Goal: Transaction & Acquisition: Purchase product/service

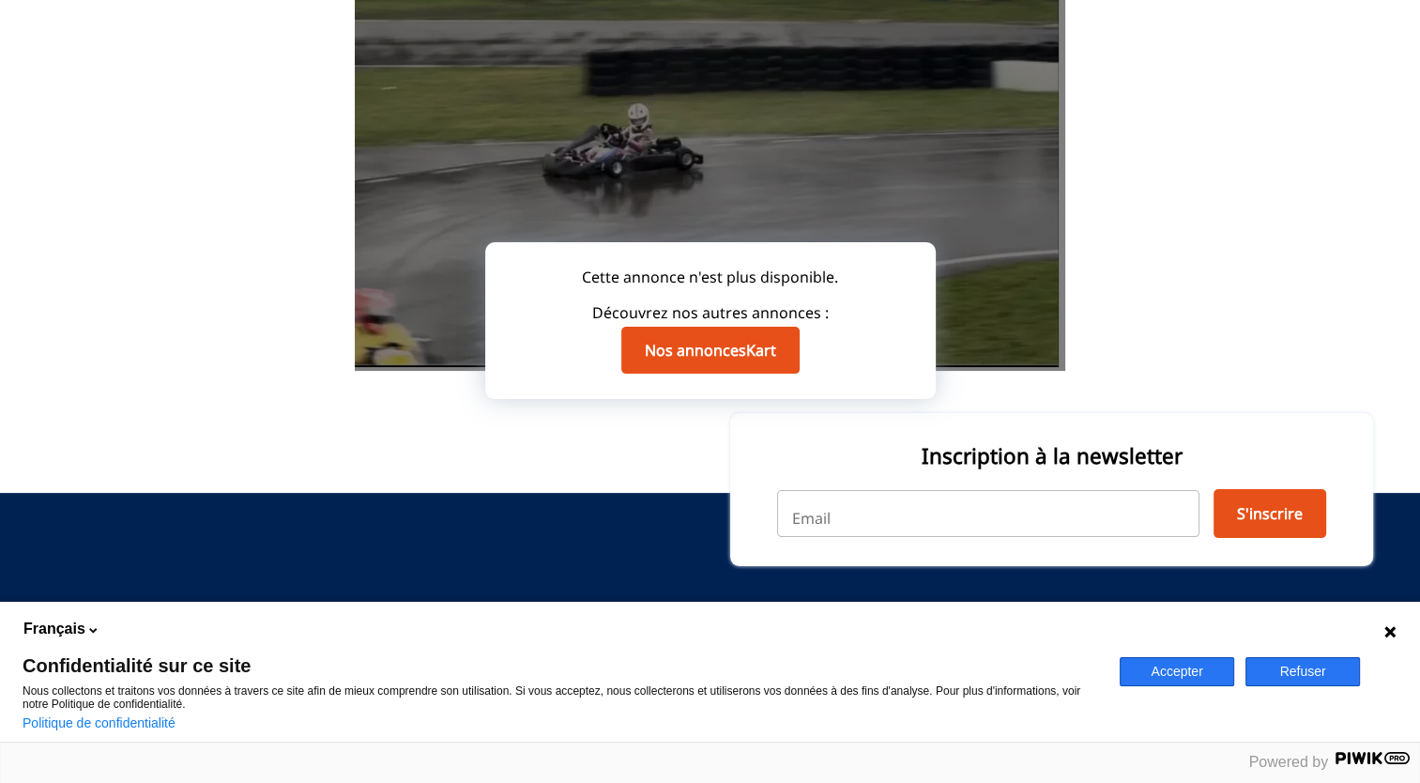
scroll to position [282, 0]
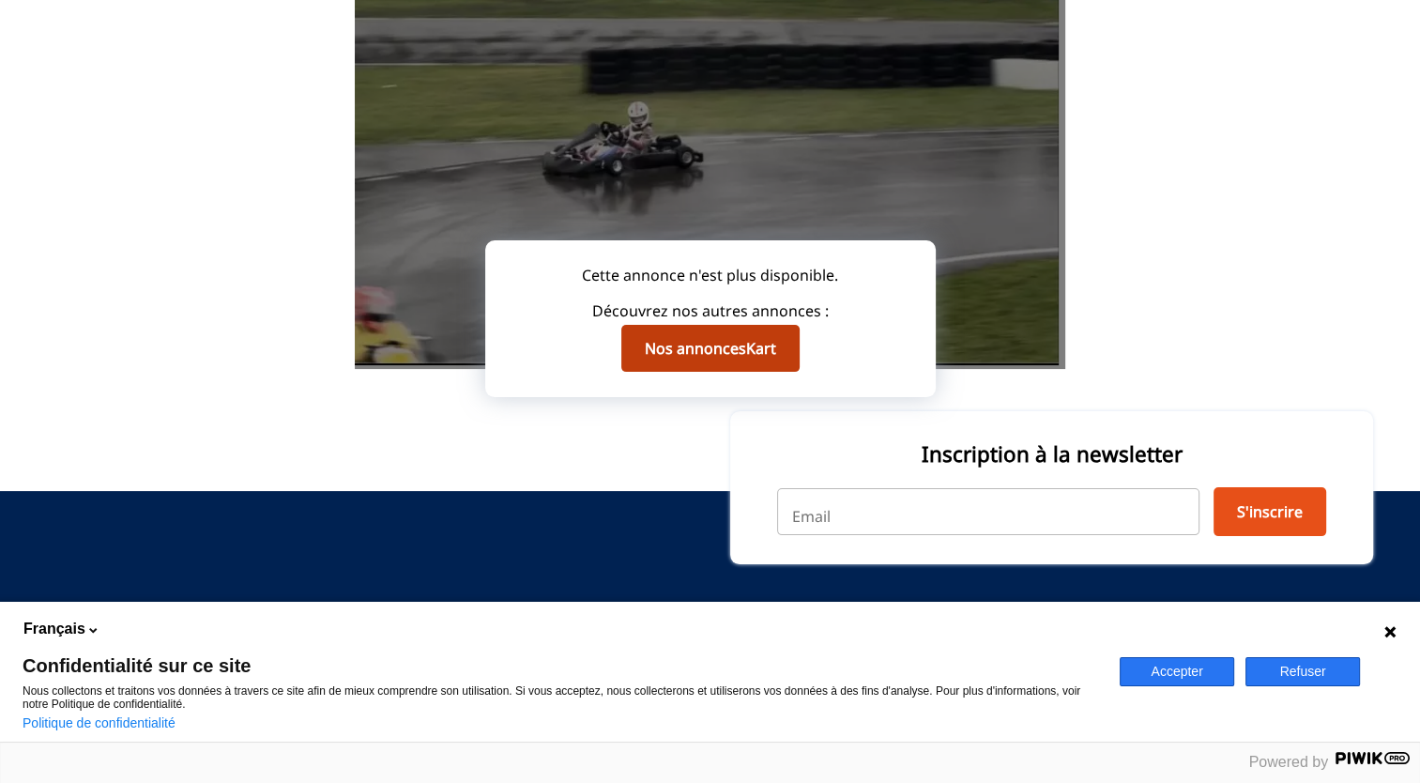
click at [698, 346] on link "Nos annonces Kart" at bounding box center [710, 348] width 178 height 47
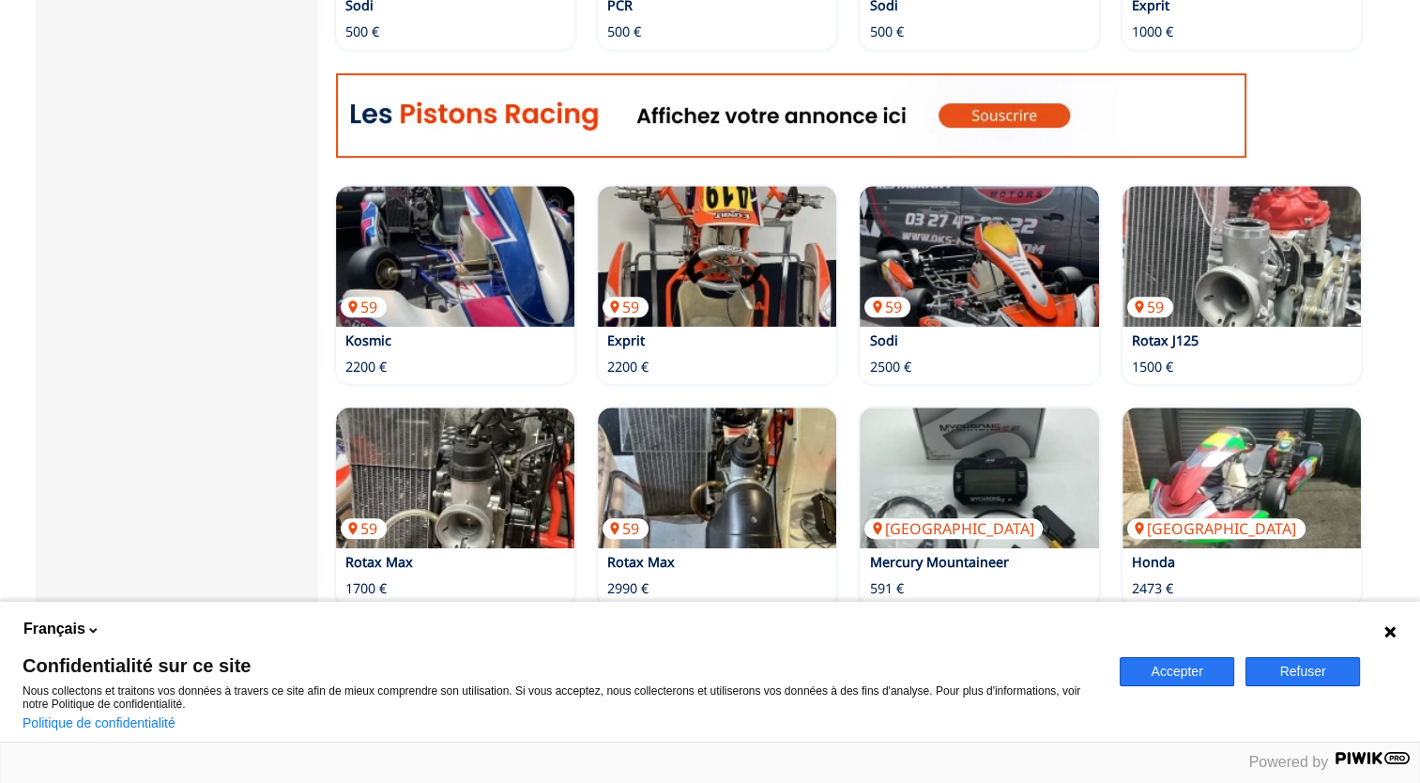
scroll to position [1017, 0]
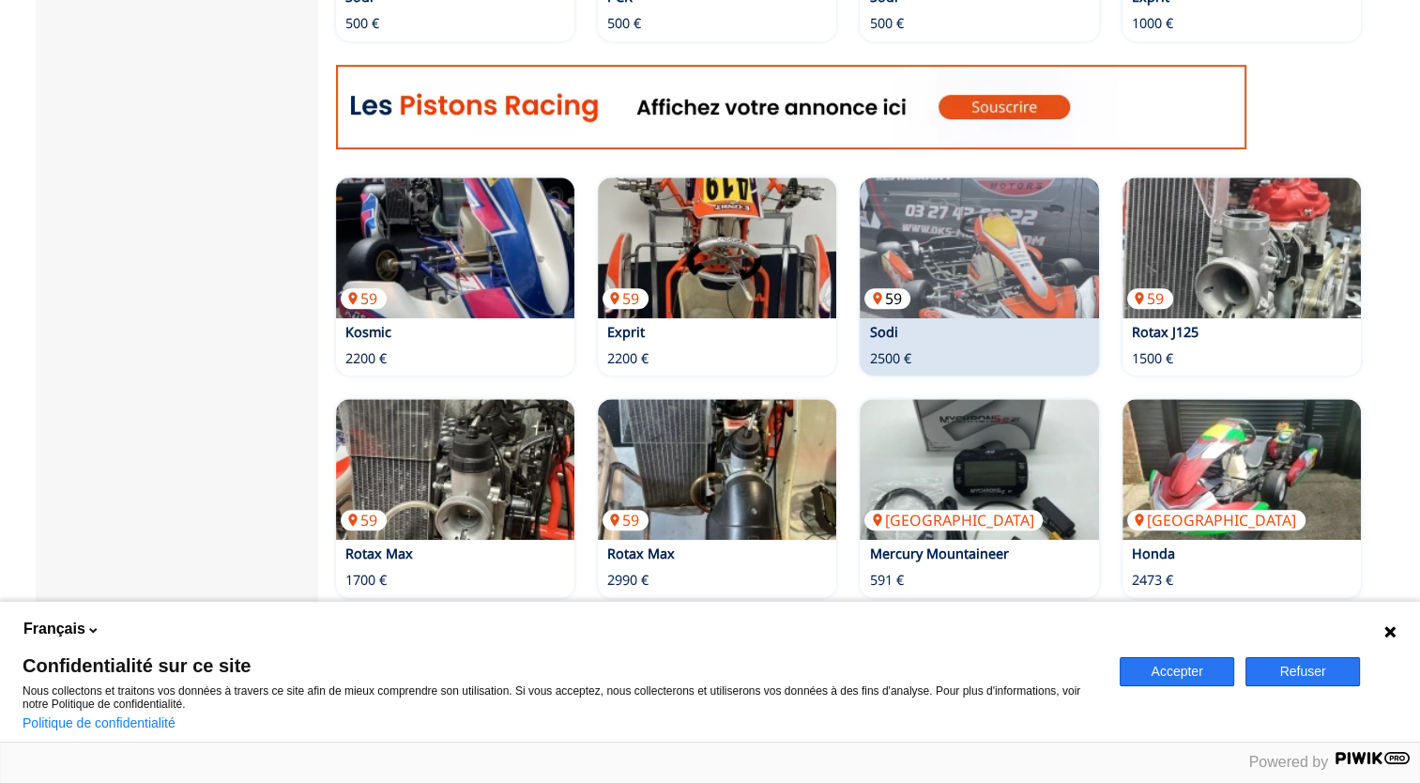
click at [941, 206] on img at bounding box center [979, 247] width 238 height 141
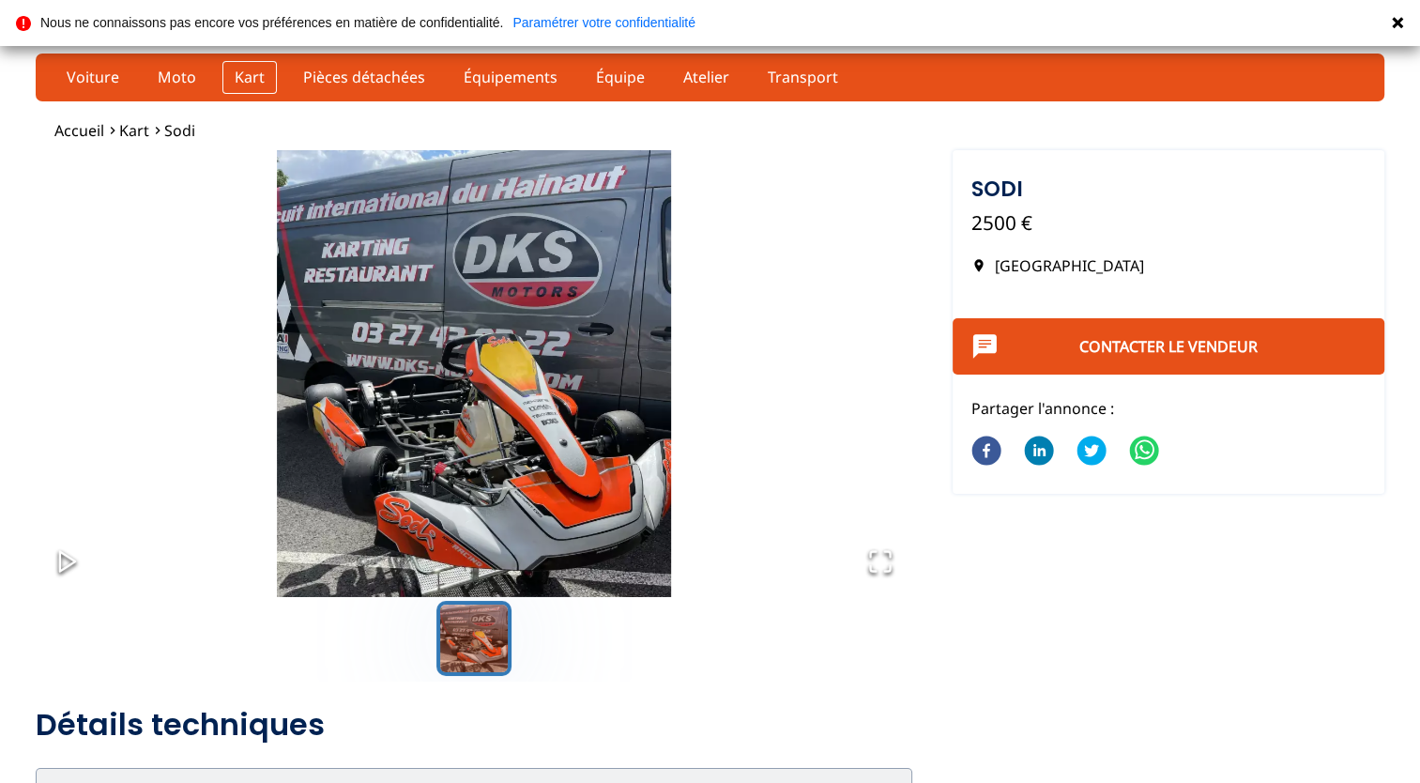
click at [248, 71] on link "Kart" at bounding box center [249, 77] width 54 height 32
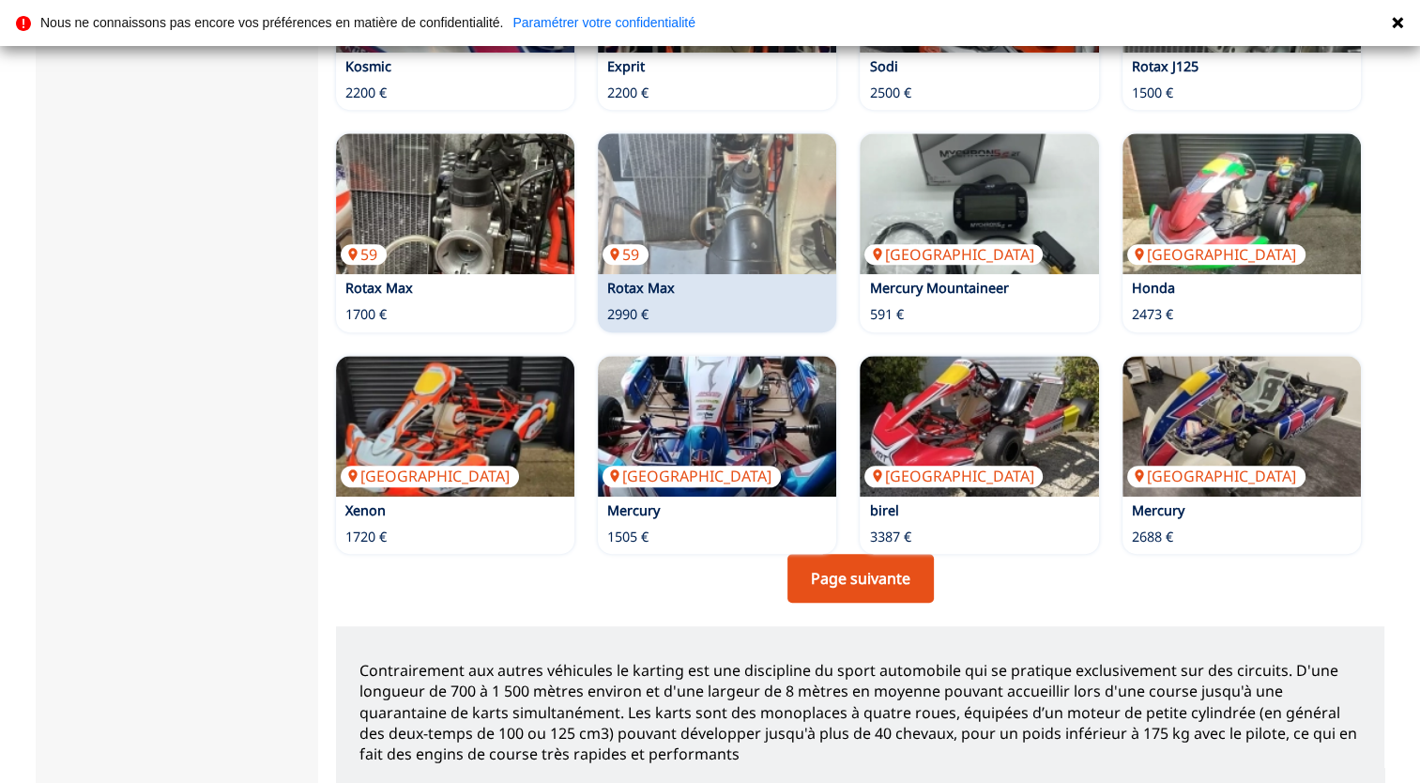
scroll to position [1284, 0]
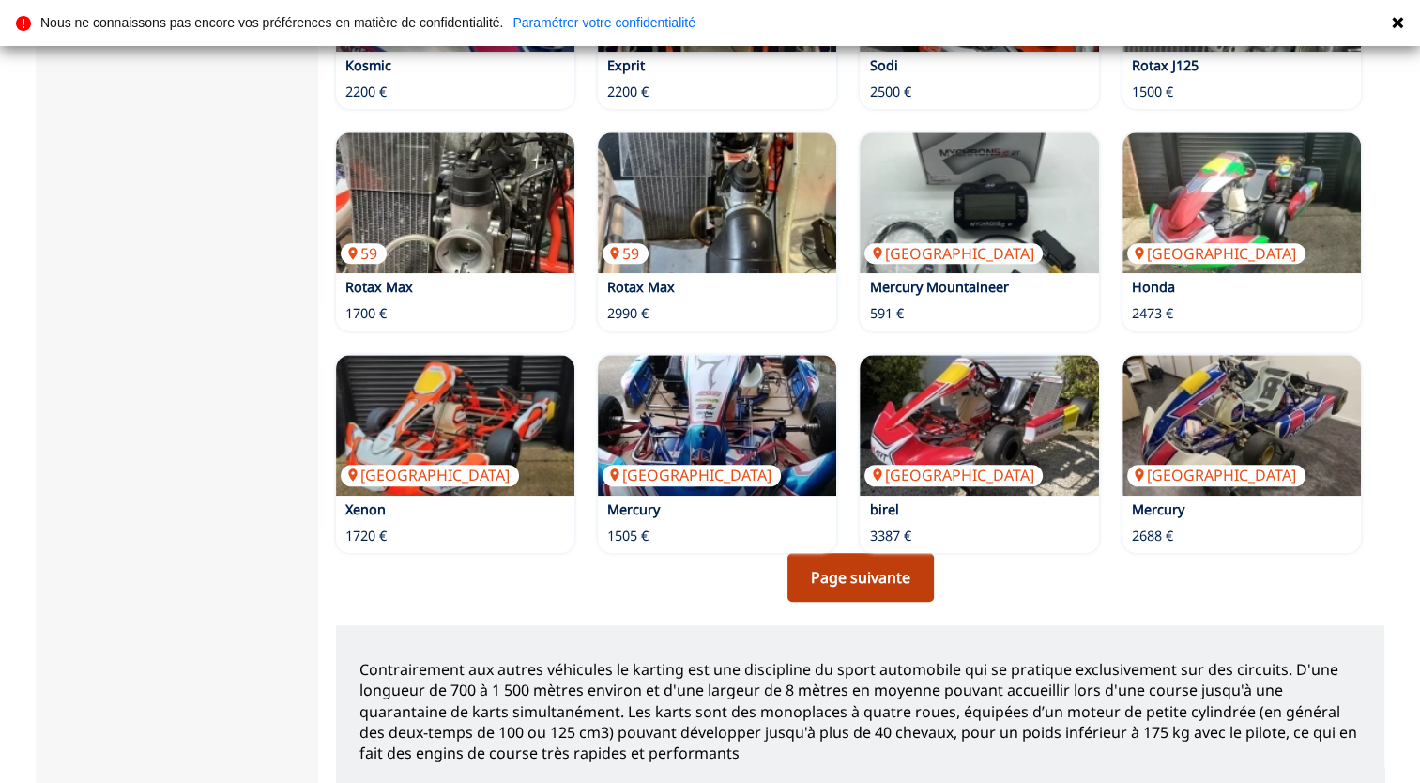
click at [886, 588] on link "Page suivante" at bounding box center [860, 577] width 146 height 49
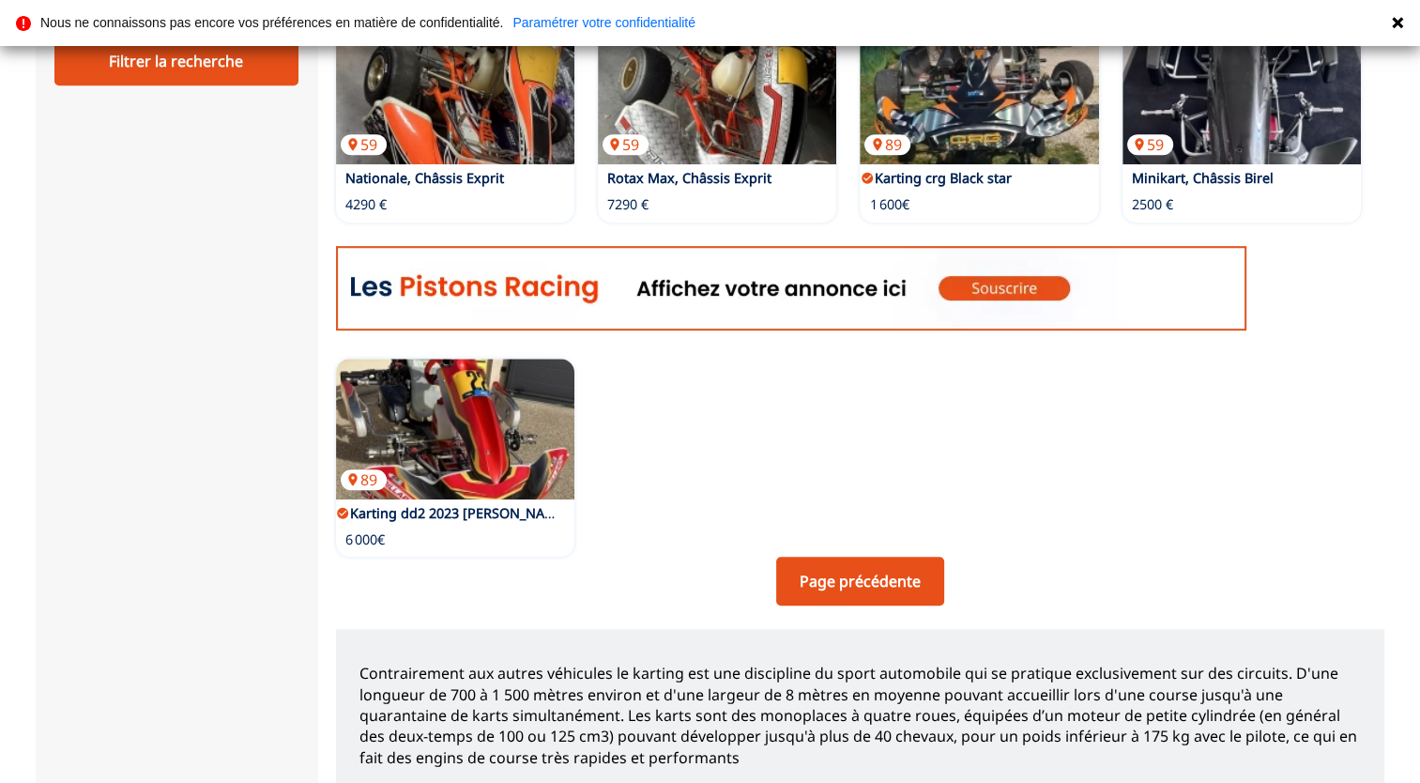
scroll to position [837, 0]
